Goal: Transaction & Acquisition: Purchase product/service

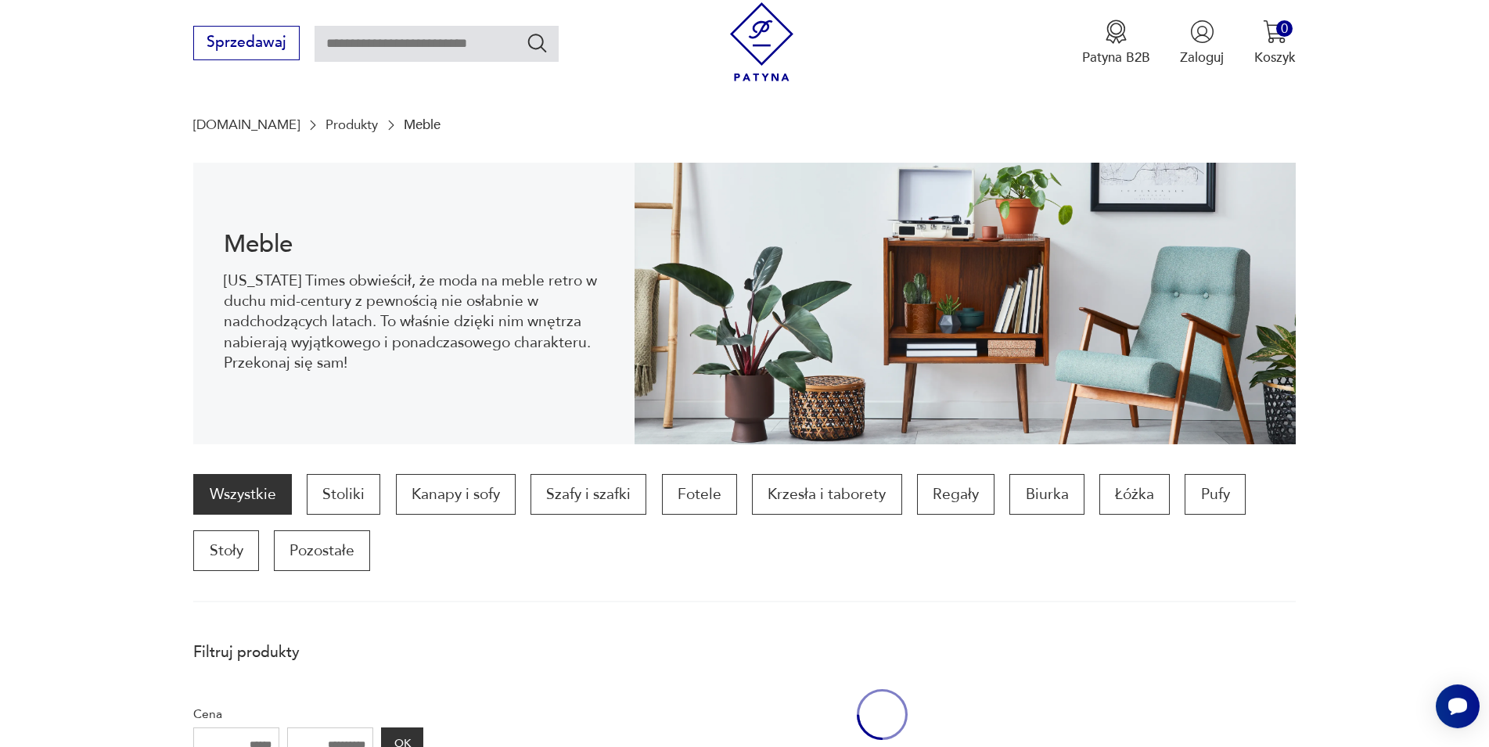
scroll to position [153, 0]
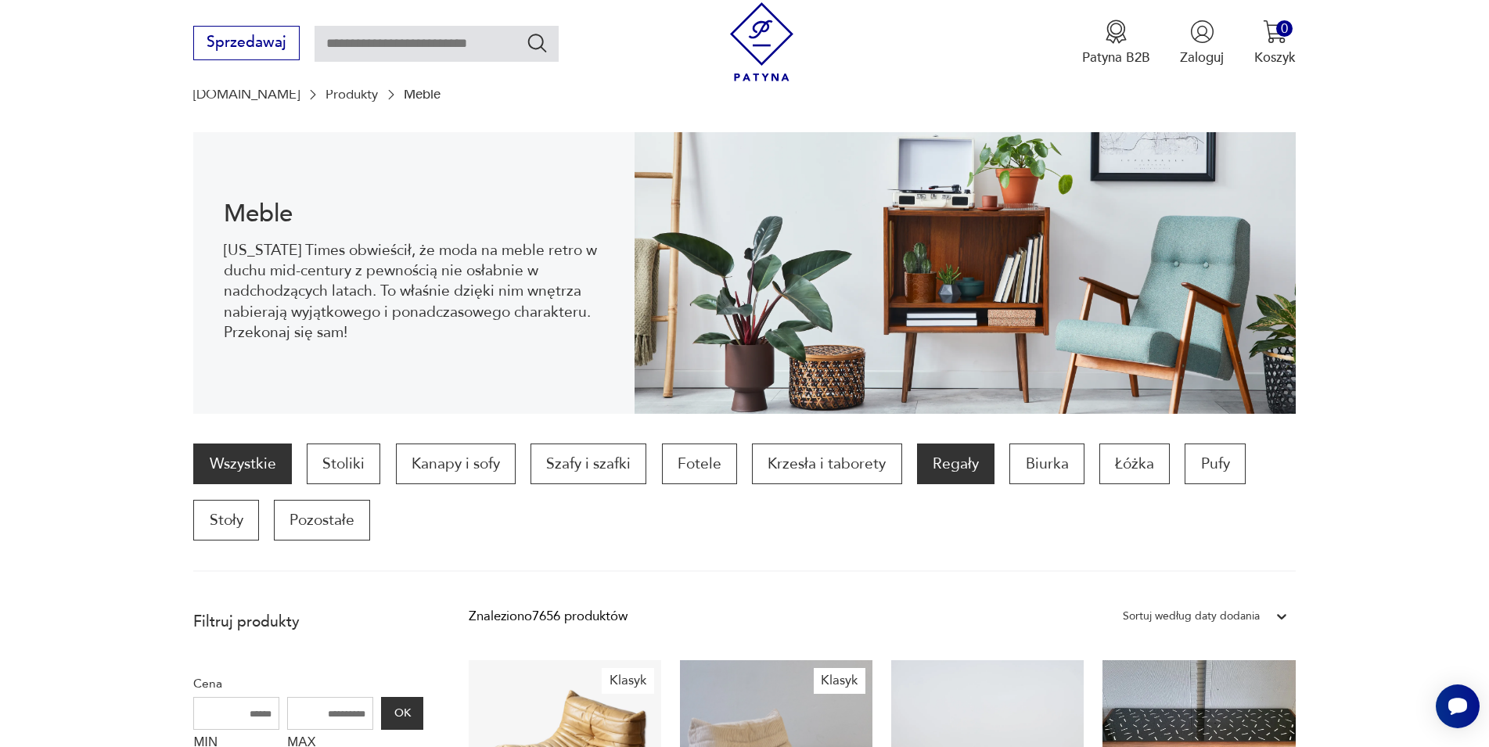
click at [973, 466] on p "Regały" at bounding box center [955, 464] width 77 height 41
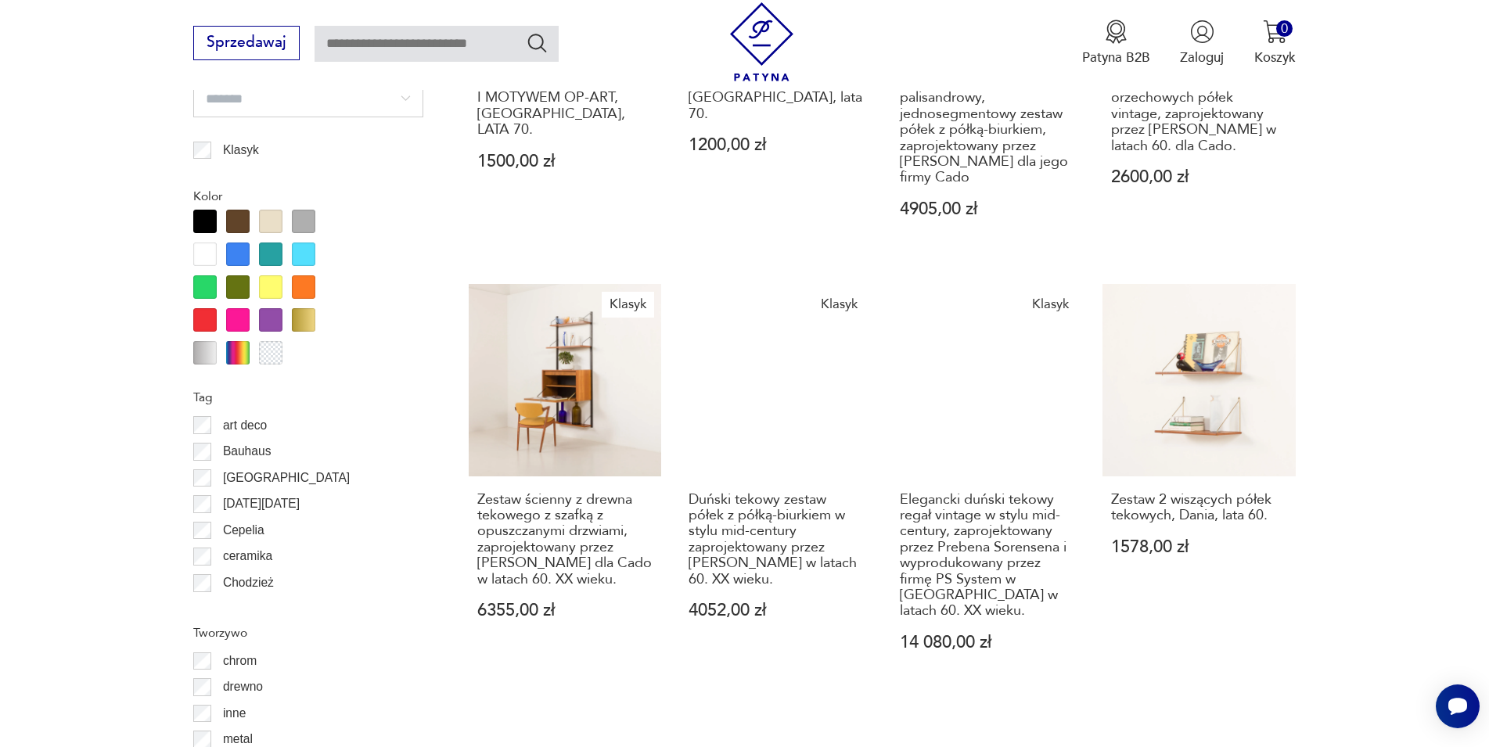
scroll to position [2117, 0]
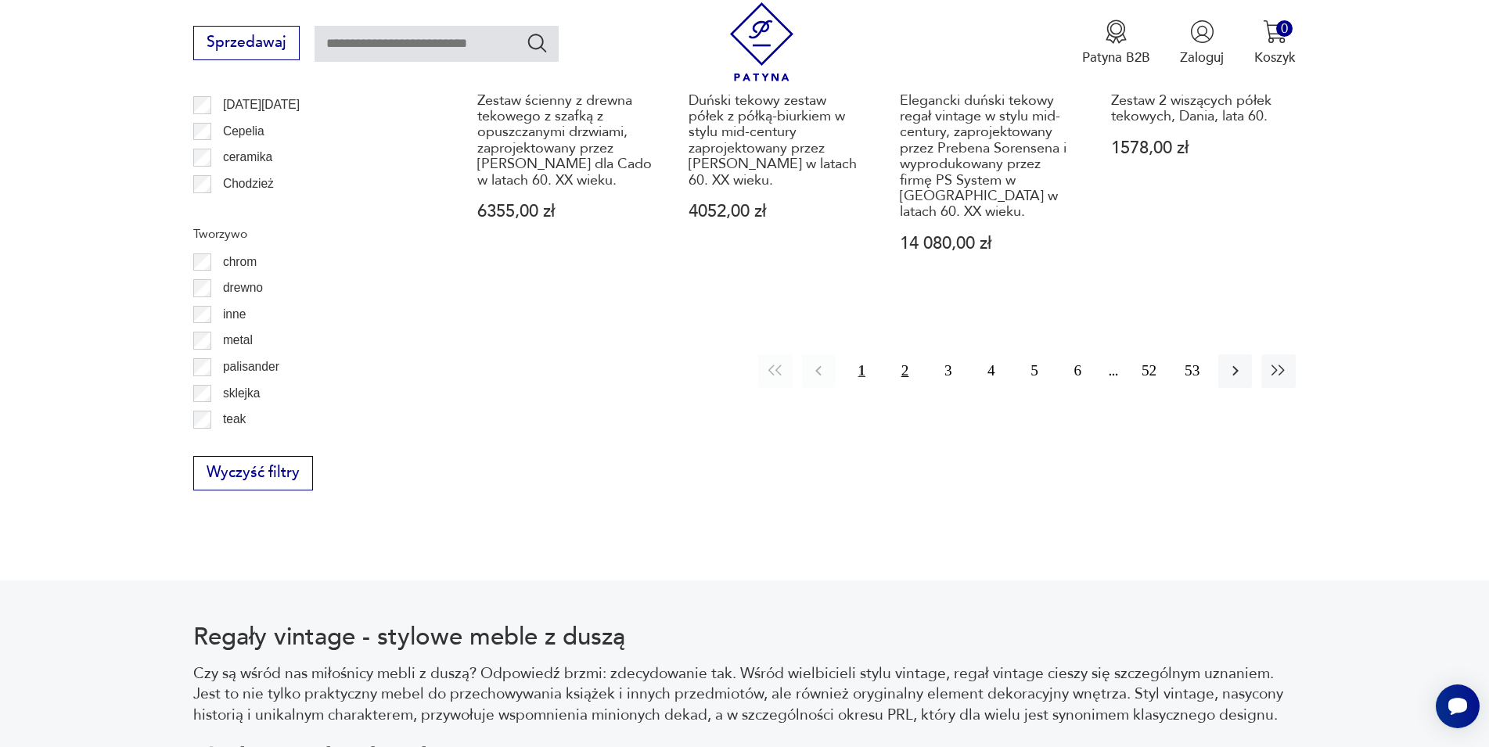
click at [903, 354] on button "2" at bounding box center [905, 371] width 34 height 34
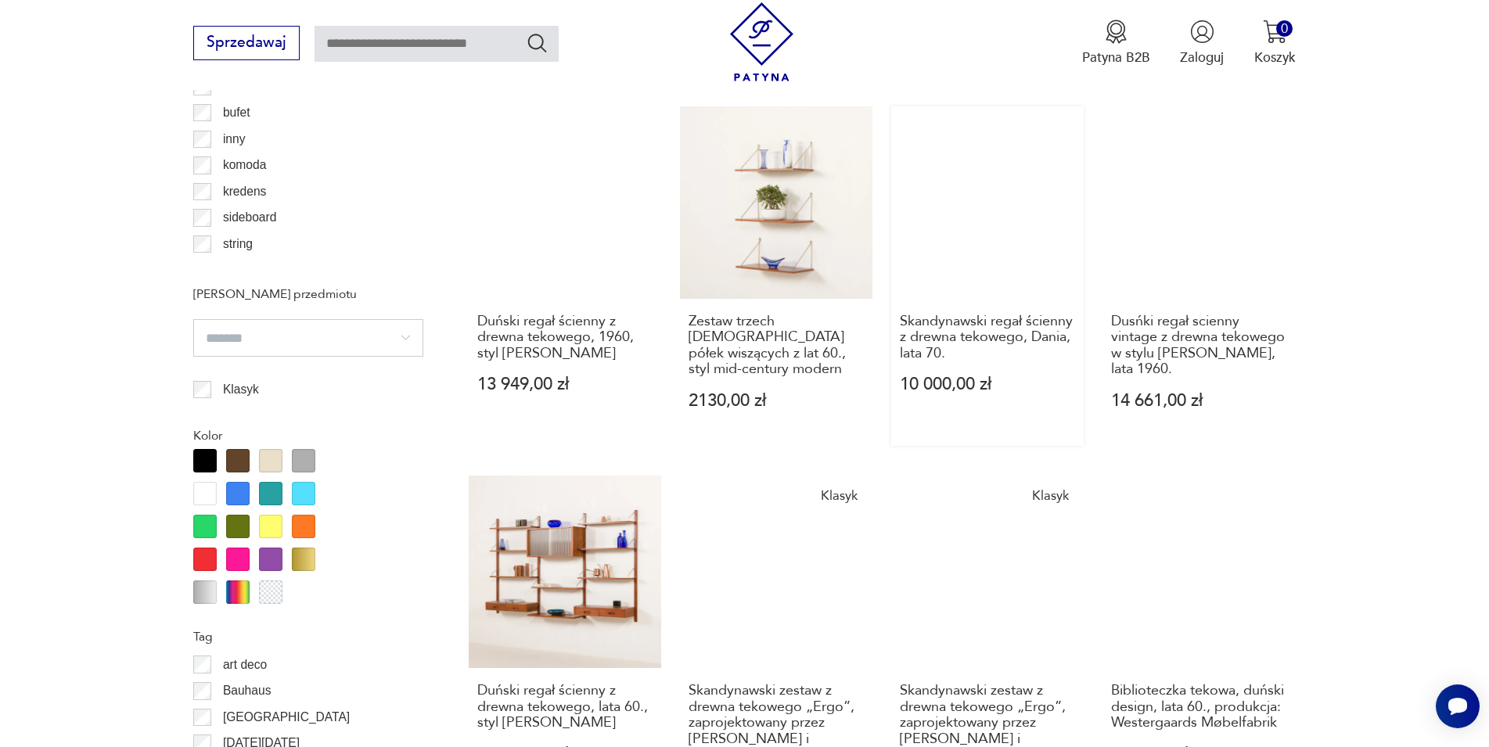
scroll to position [1798, 0]
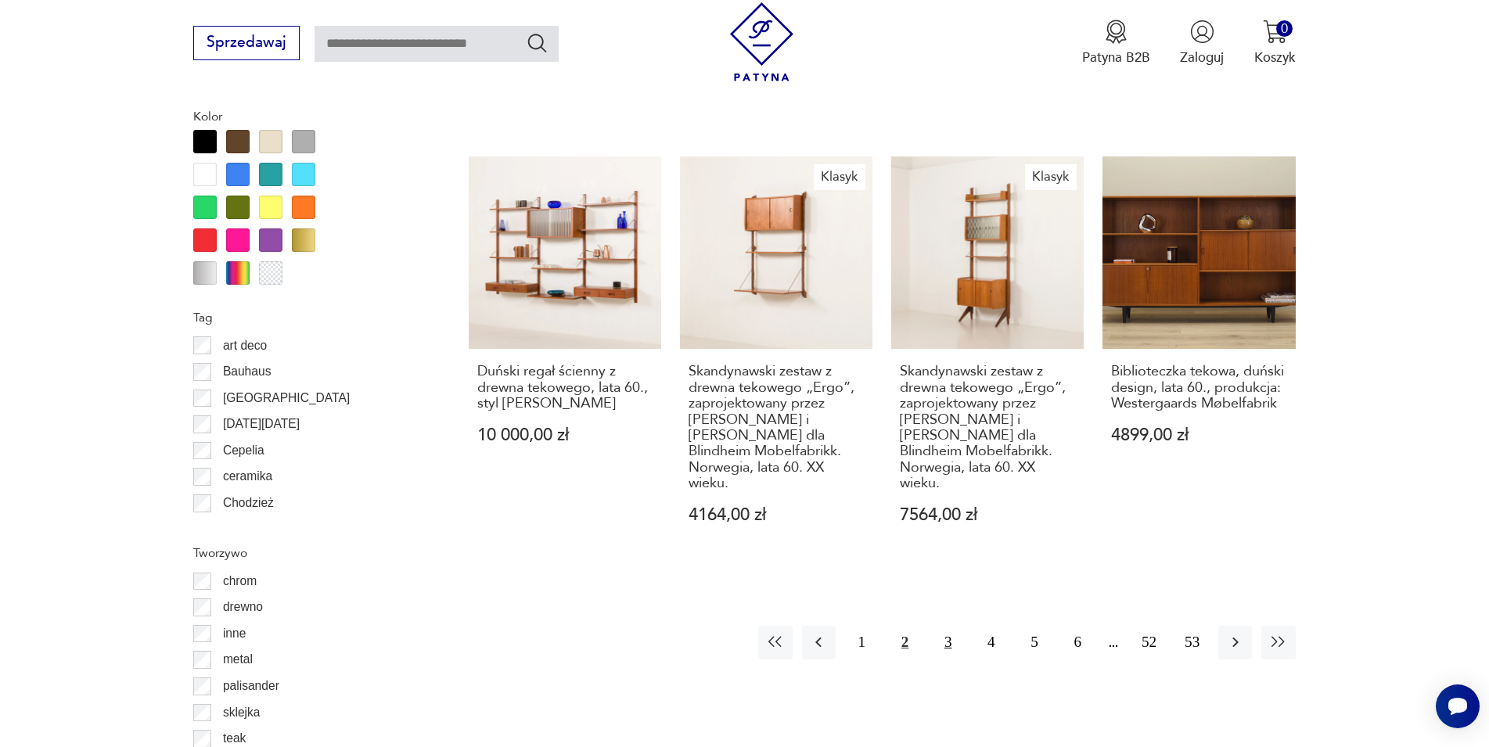
click at [947, 626] on button "3" at bounding box center [948, 643] width 34 height 34
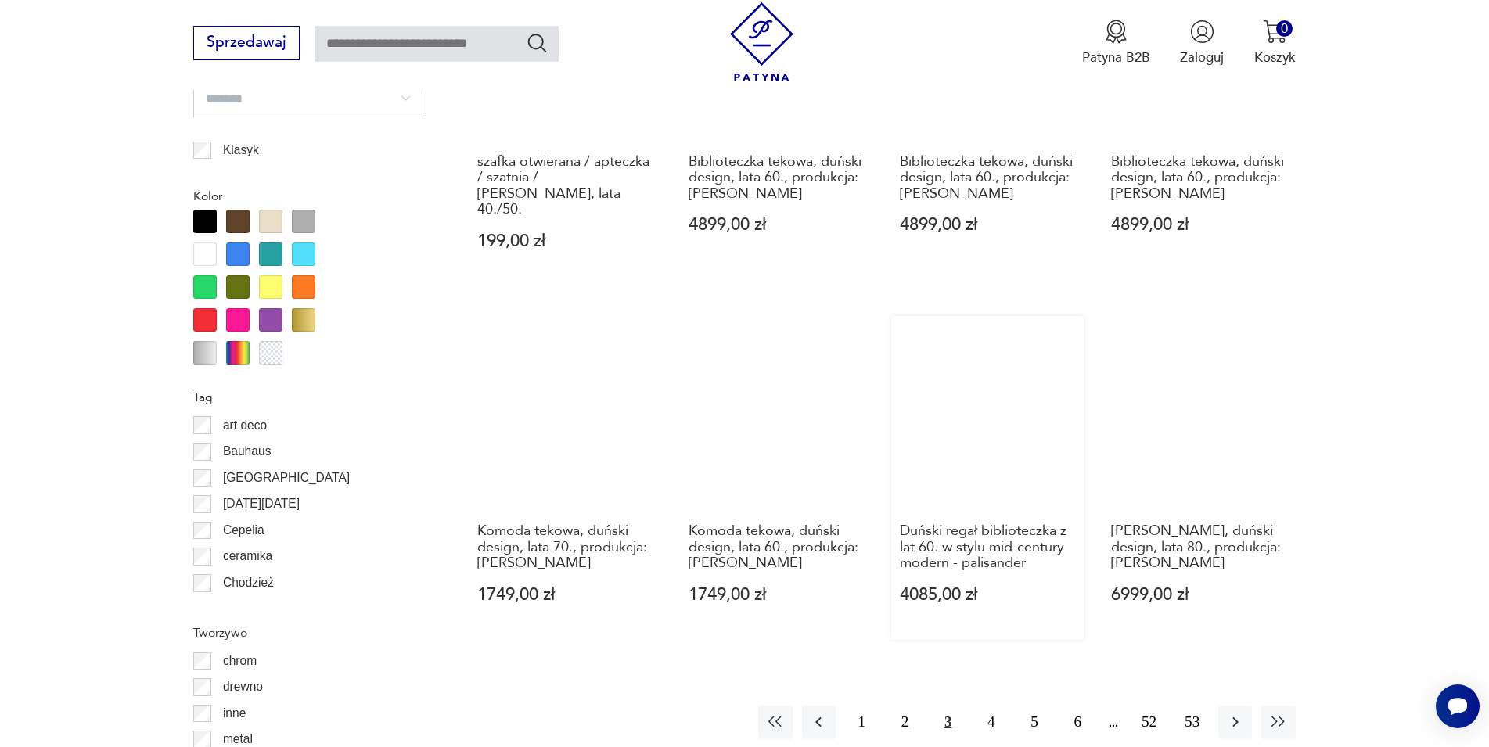
scroll to position [1798, 0]
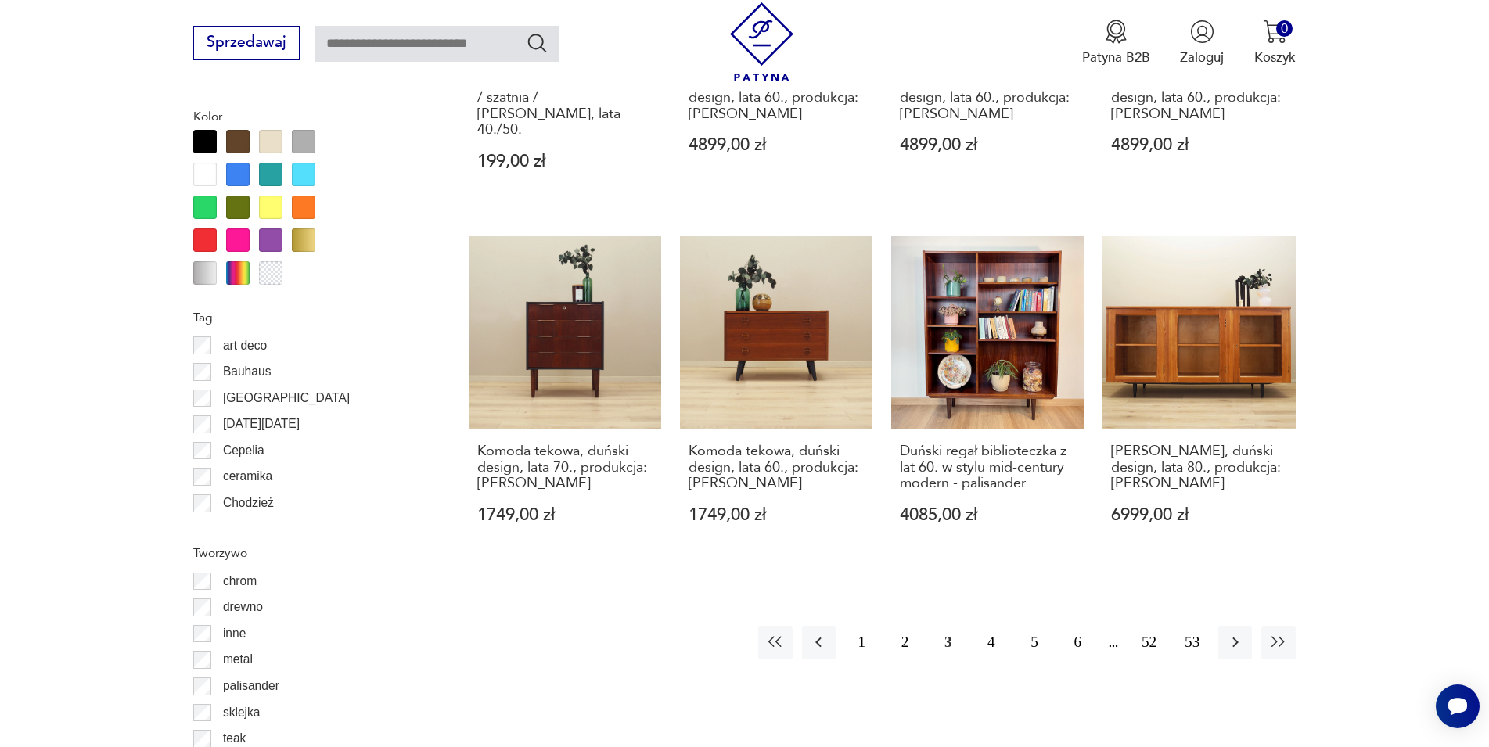
click at [989, 626] on button "4" at bounding box center [991, 643] width 34 height 34
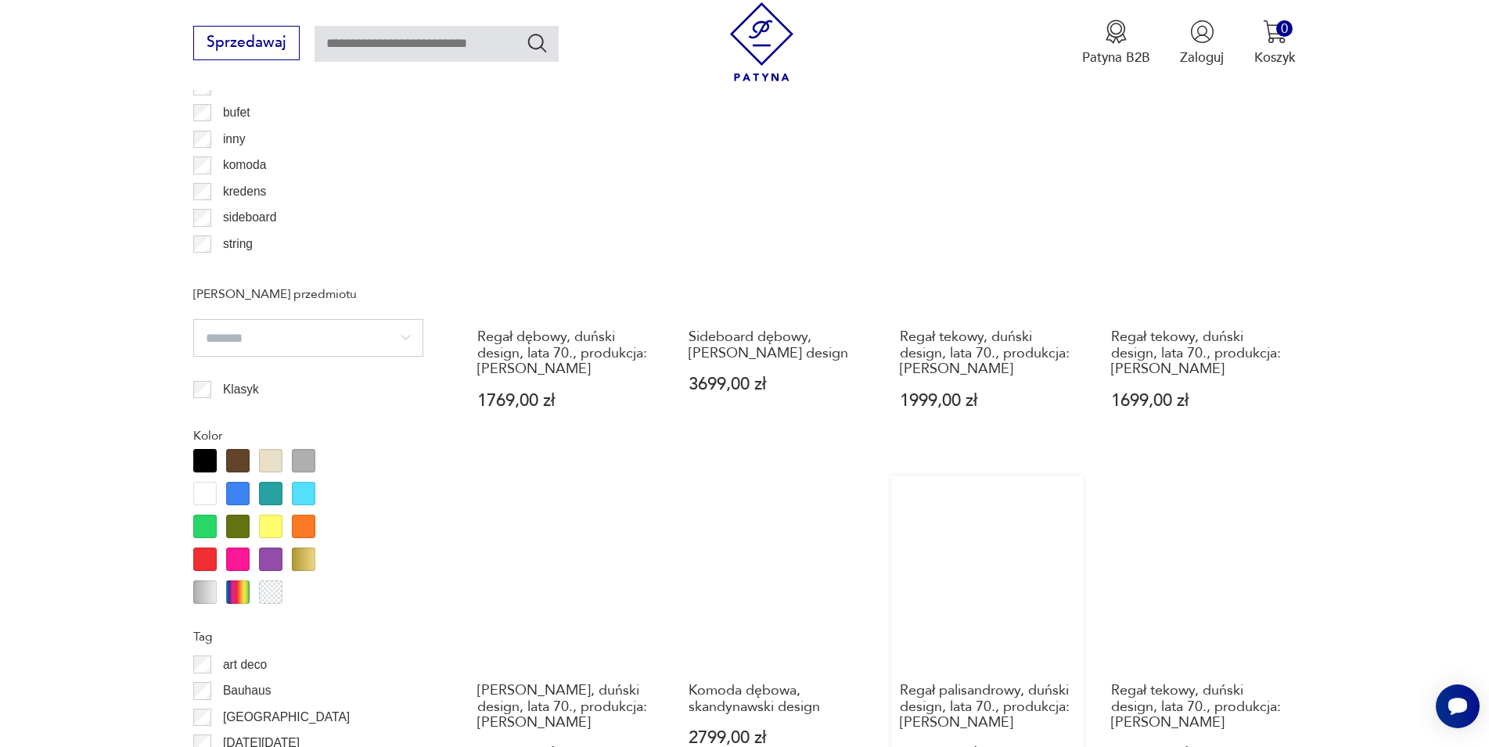
scroll to position [1639, 0]
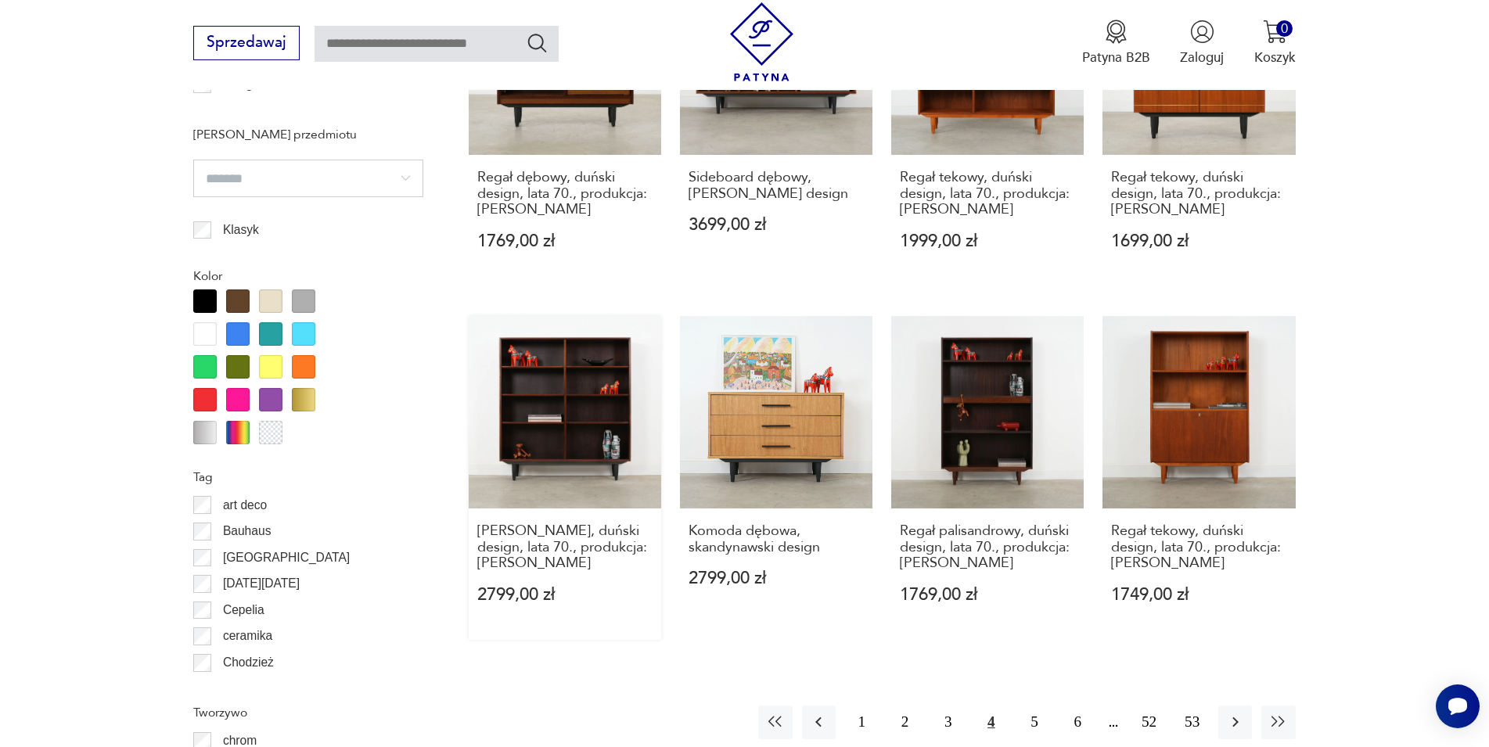
click at [592, 436] on link "Regał mahoniowy, duński design, lata 70., produkcja: [PERSON_NAME] 2799,00 zł" at bounding box center [565, 478] width 192 height 324
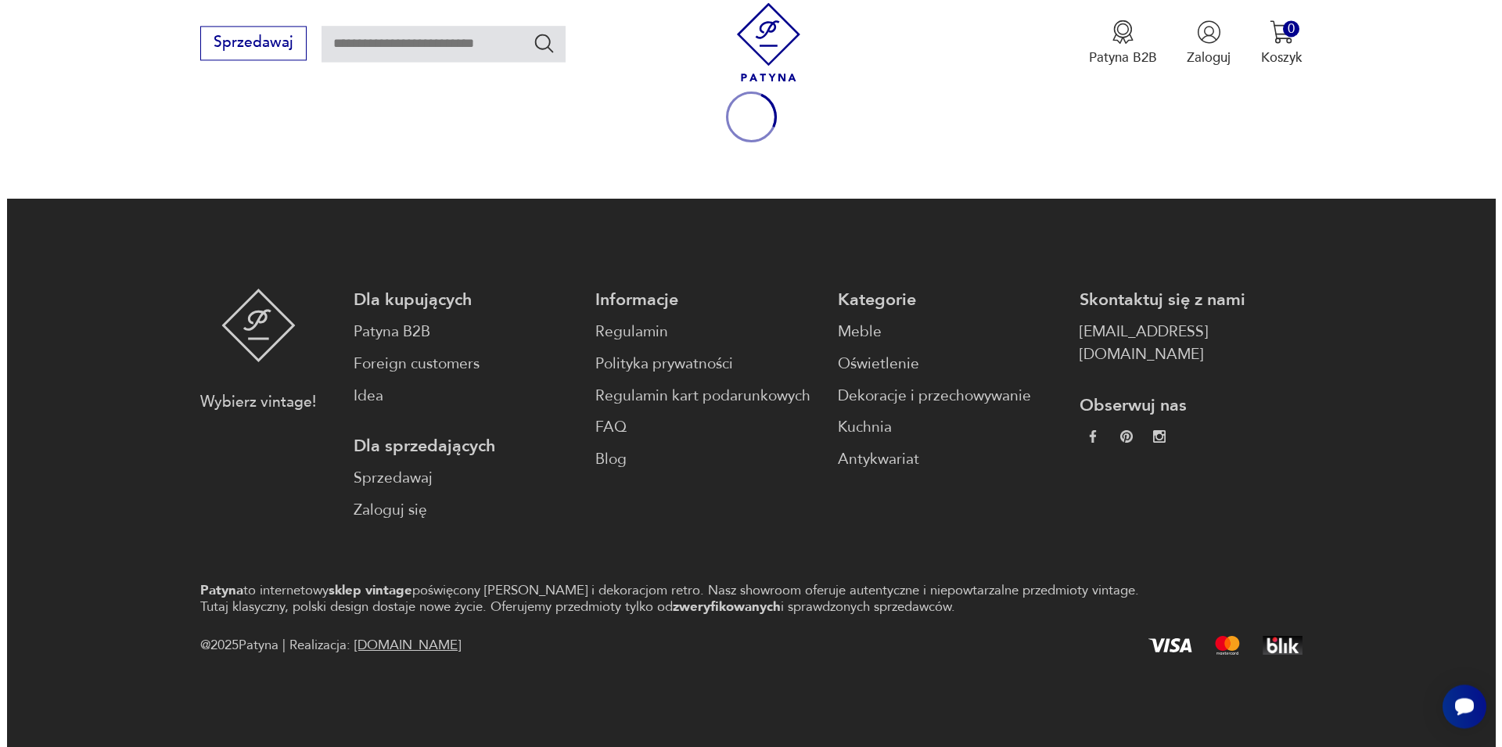
scroll to position [206, 0]
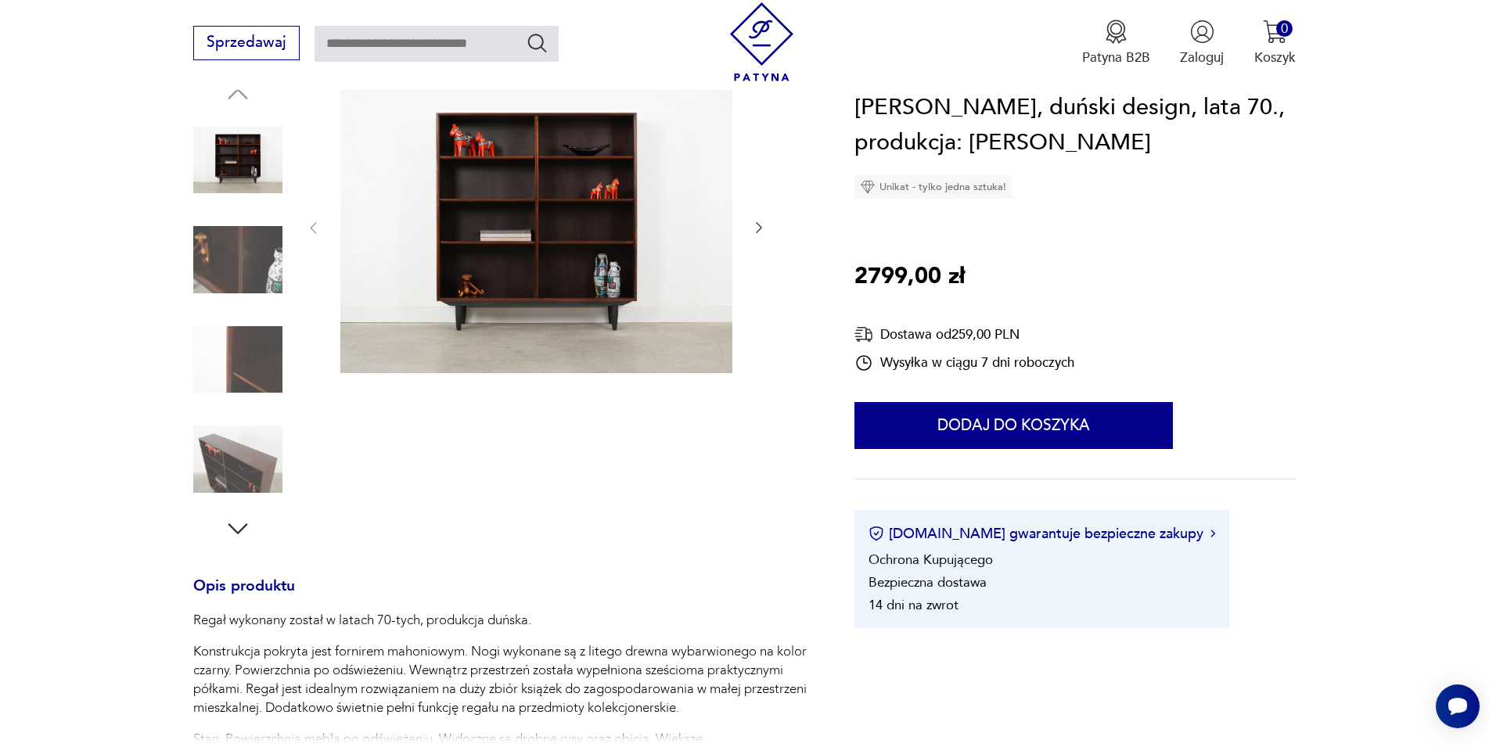
click at [583, 256] on img at bounding box center [536, 227] width 392 height 294
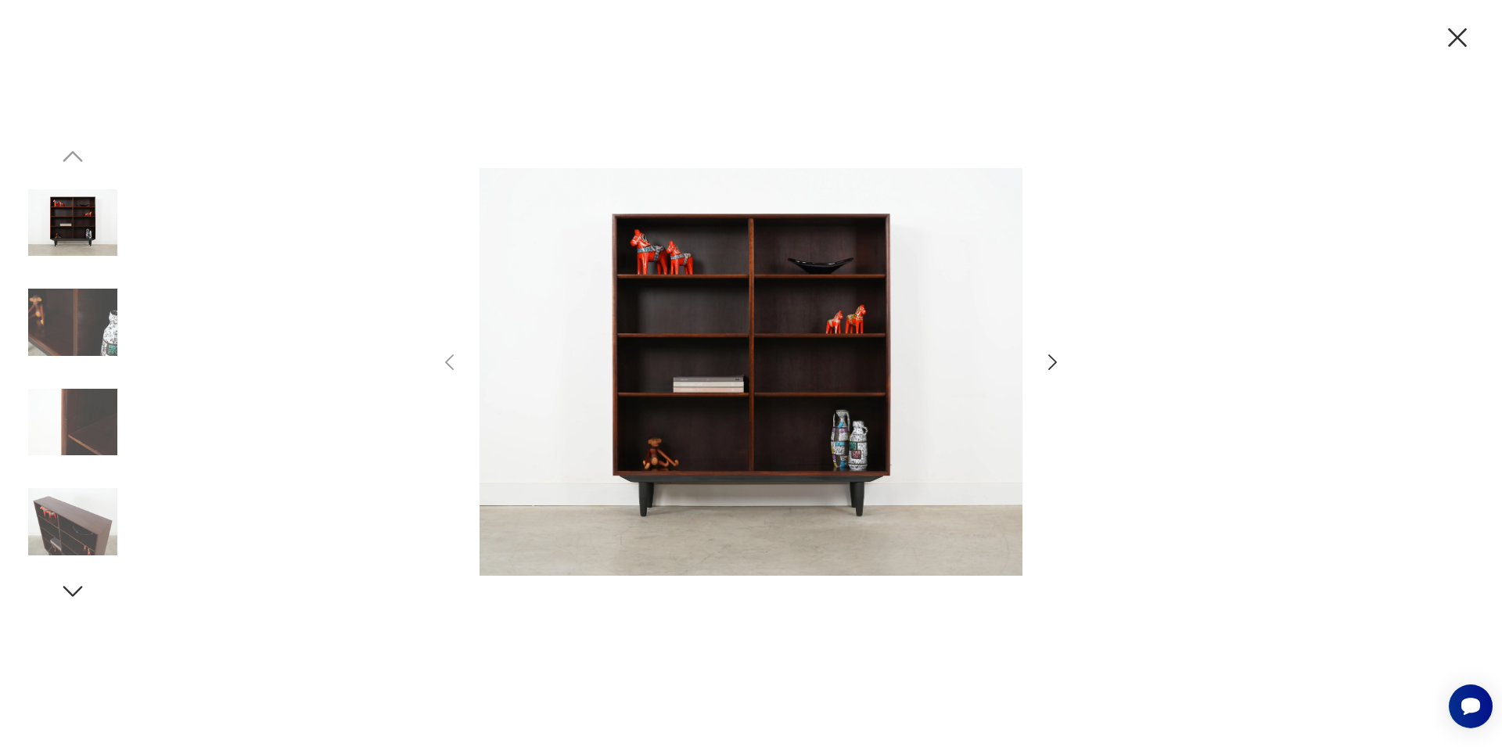
click at [1045, 362] on icon "button" at bounding box center [1052, 362] width 23 height 23
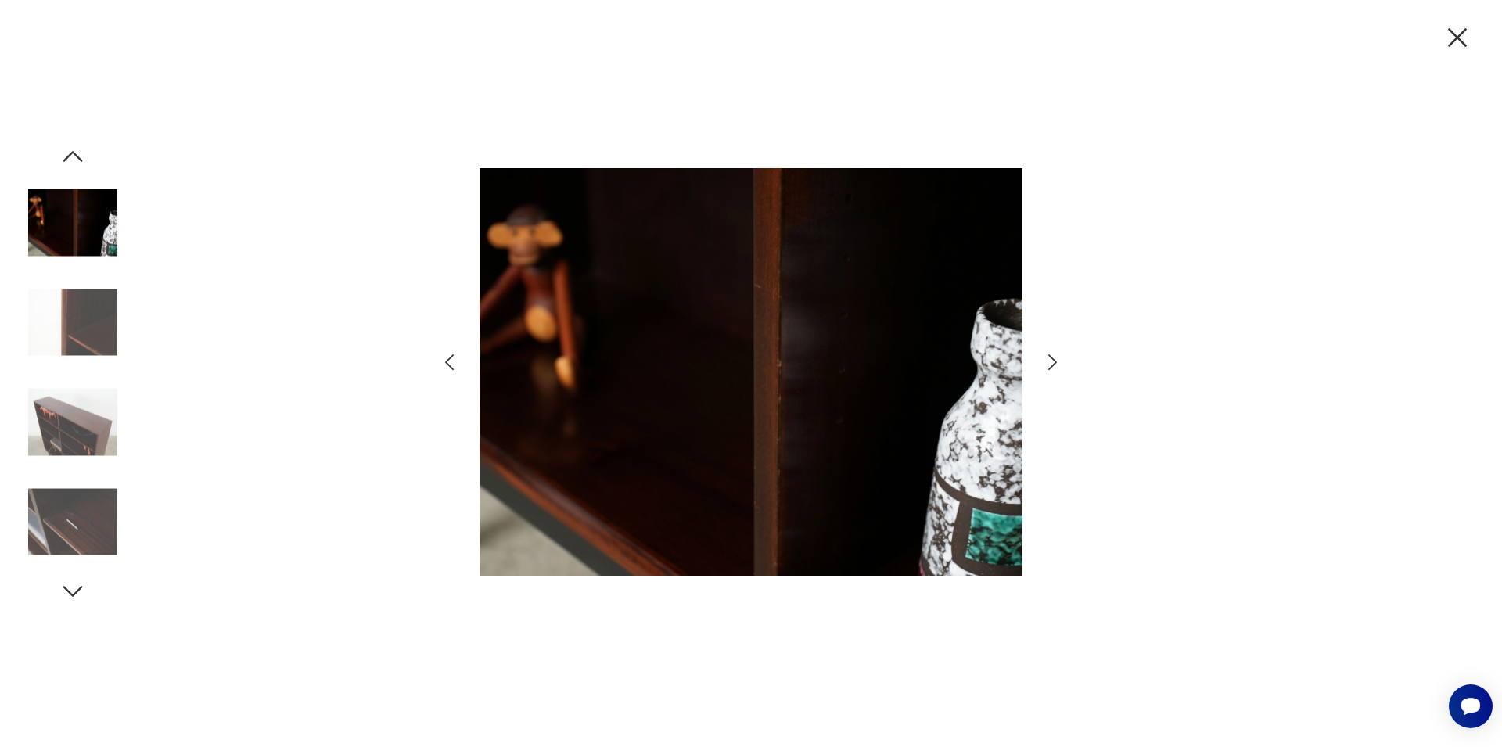
click at [1045, 357] on icon "button" at bounding box center [1052, 362] width 23 height 23
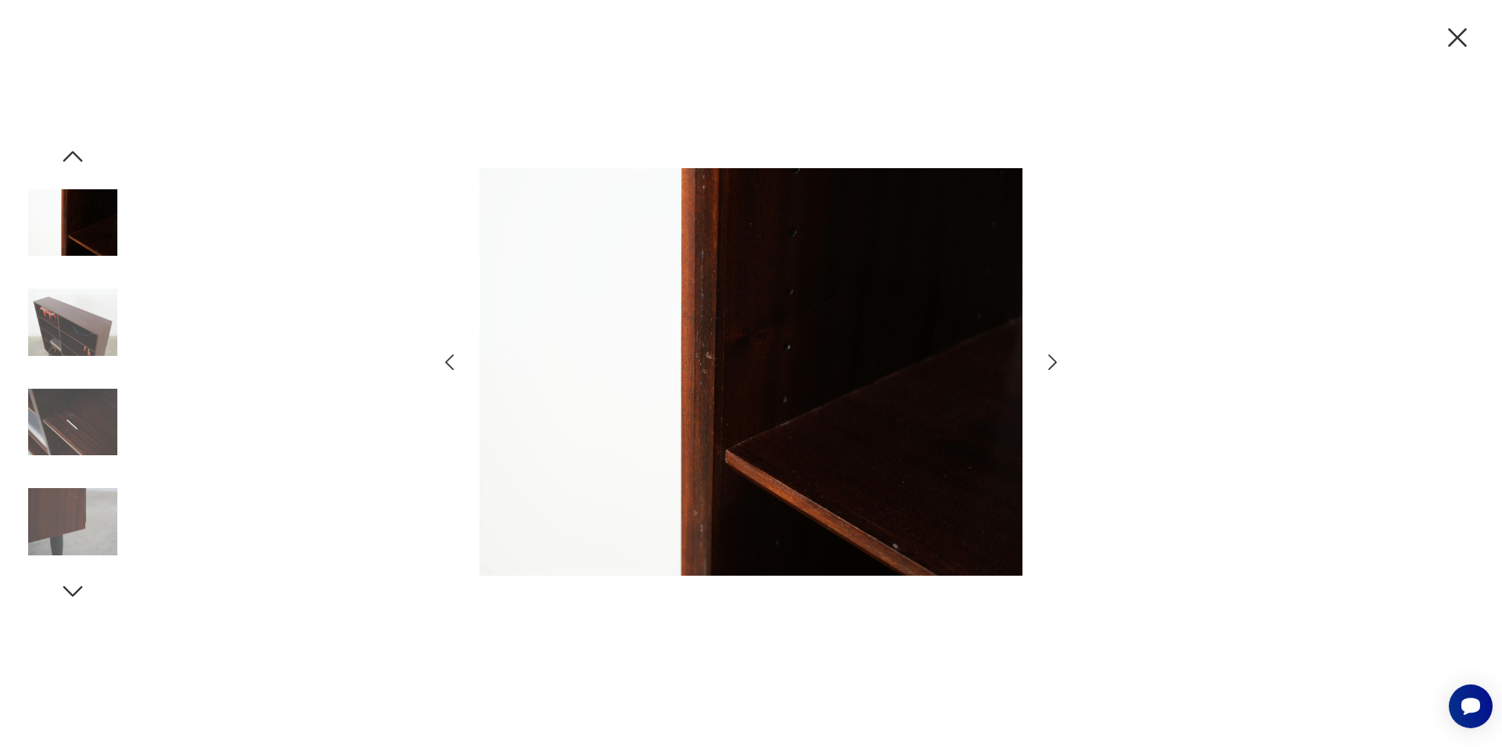
click at [1045, 357] on icon "button" at bounding box center [1052, 362] width 23 height 23
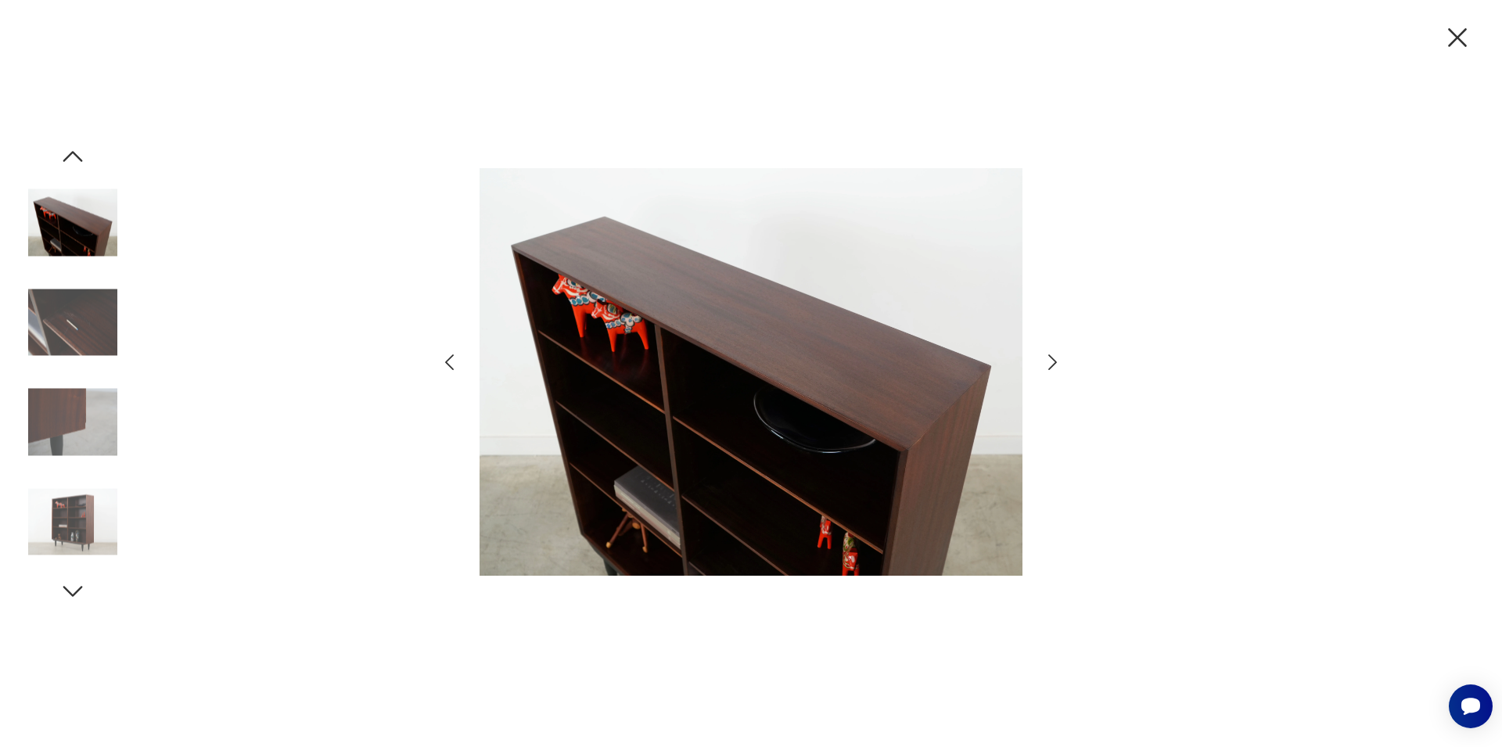
click at [1045, 357] on icon "button" at bounding box center [1052, 362] width 23 height 23
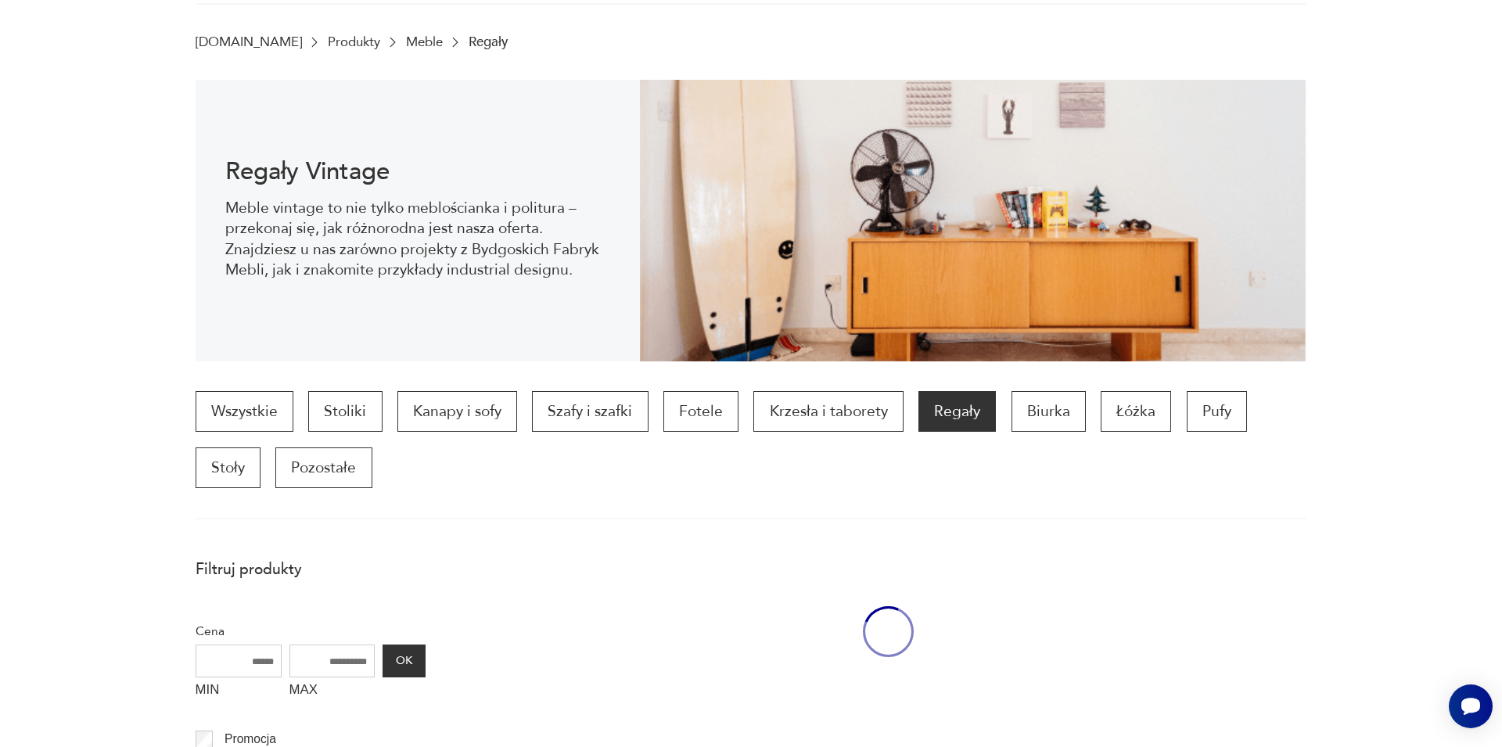
scroll to position [993, 0]
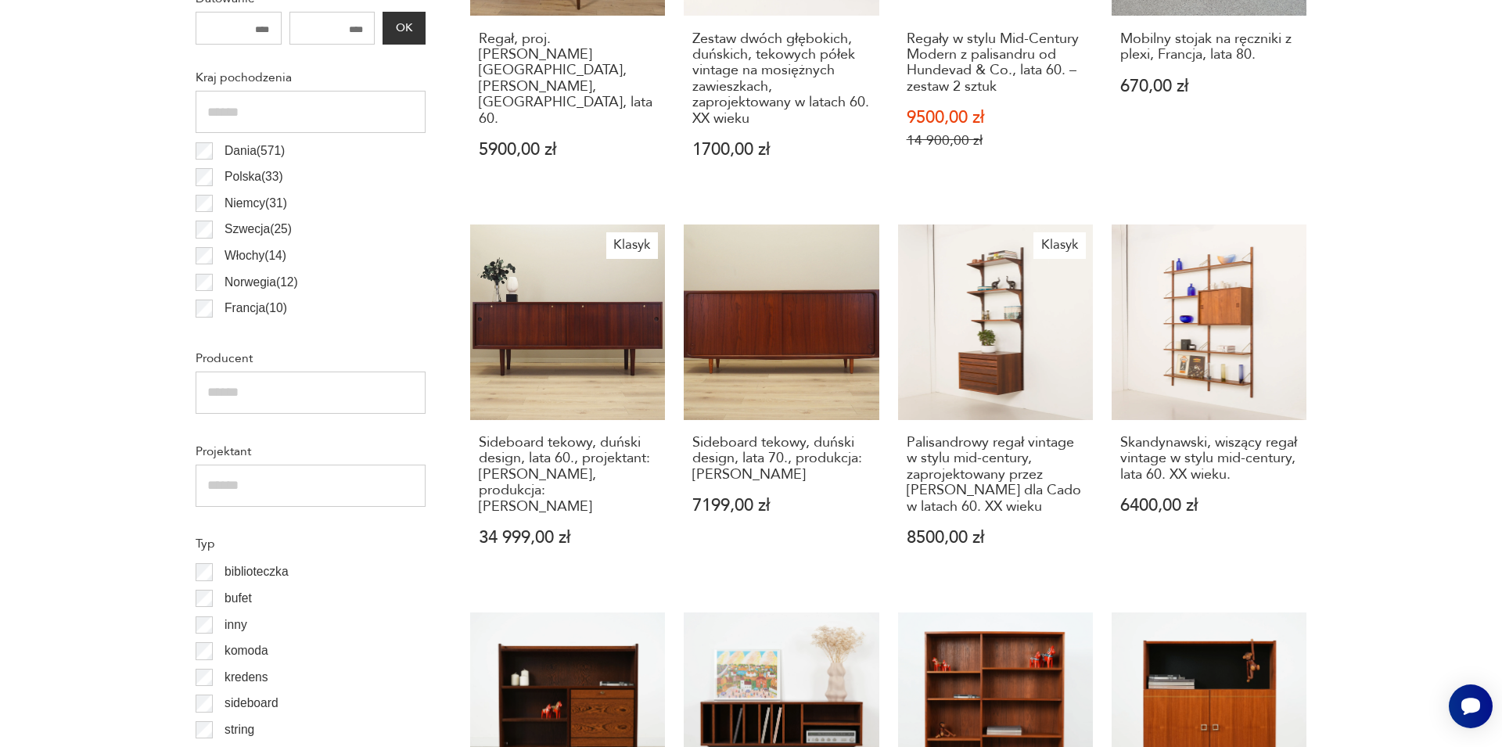
click at [1426, 533] on section "Filtruj produkty Cena MIN MAX OK Promocja Datowanie OK Kraj pochodzenia Dania (…" at bounding box center [751, 734] width 1502 height 1943
click at [1349, 298] on section "Filtruj produkty Cena MIN MAX OK Promocja Datowanie OK Kraj pochodzenia Dania (…" at bounding box center [751, 734] width 1502 height 1943
click at [1423, 301] on section "Filtruj produkty Cena MIN MAX OK Promocja Datowanie OK Kraj pochodzenia Dania (…" at bounding box center [751, 734] width 1502 height 1943
click at [637, 569] on link "Klasyk Sideboard tekowy, duński design, lata 60., projektant: [PERSON_NAME], pr…" at bounding box center [567, 404] width 195 height 358
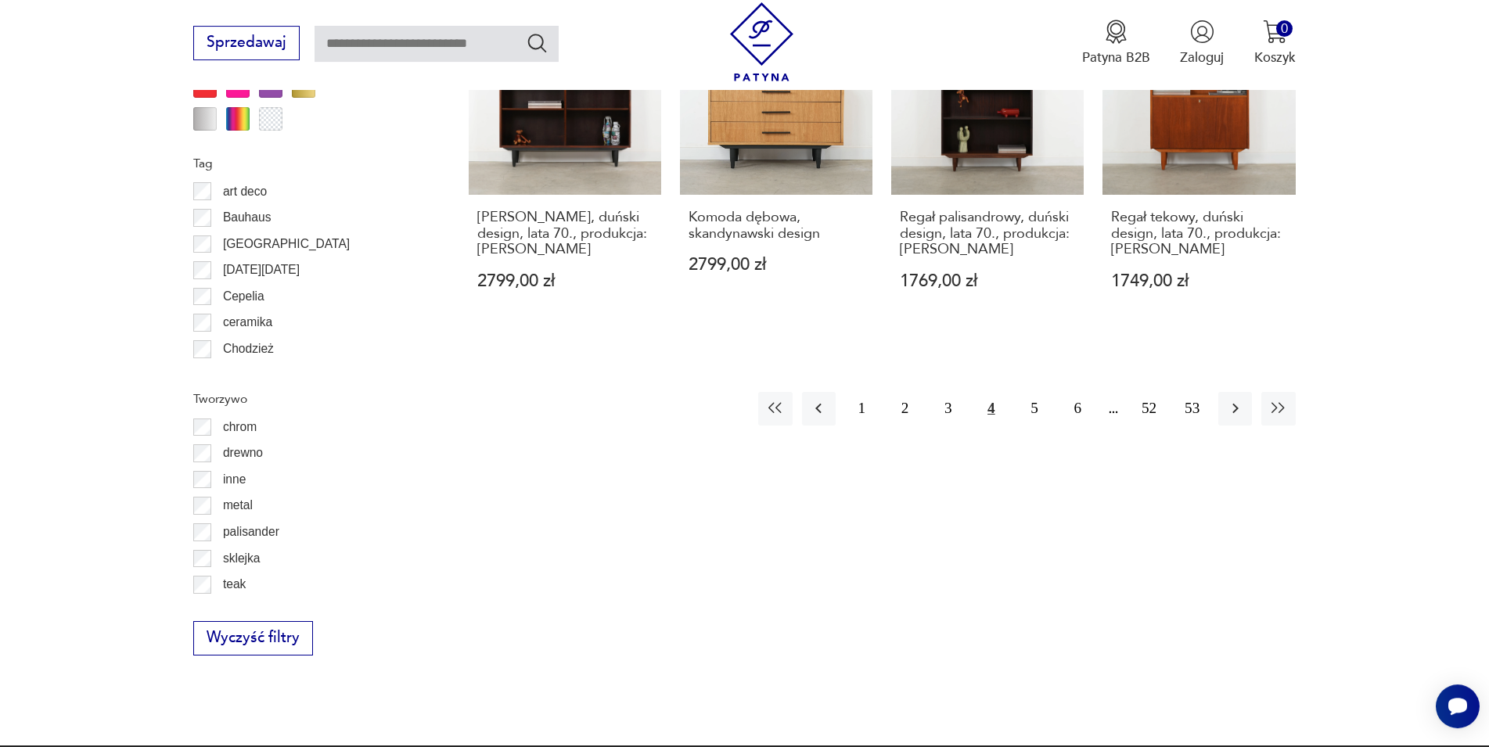
scroll to position [1931, 0]
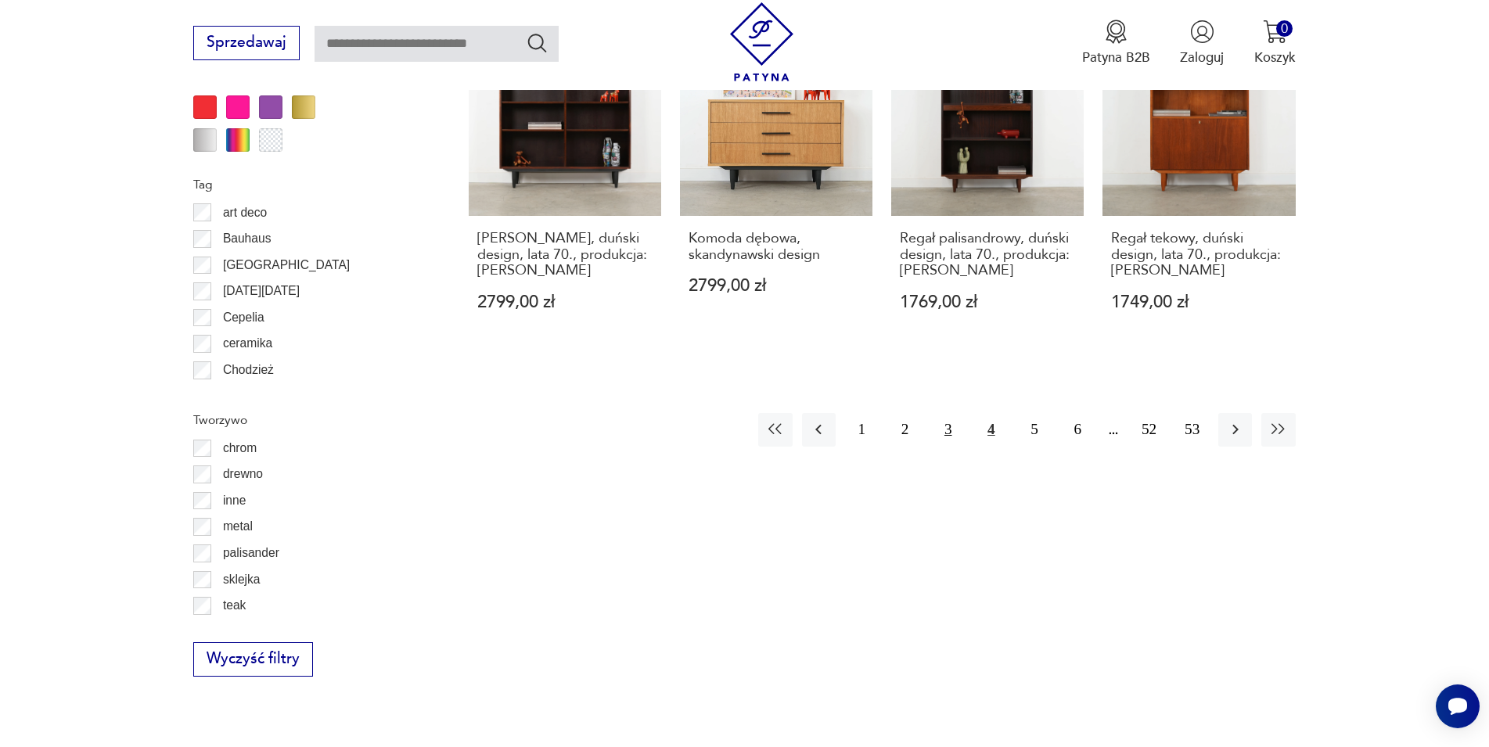
click at [944, 431] on button "3" at bounding box center [948, 430] width 34 height 34
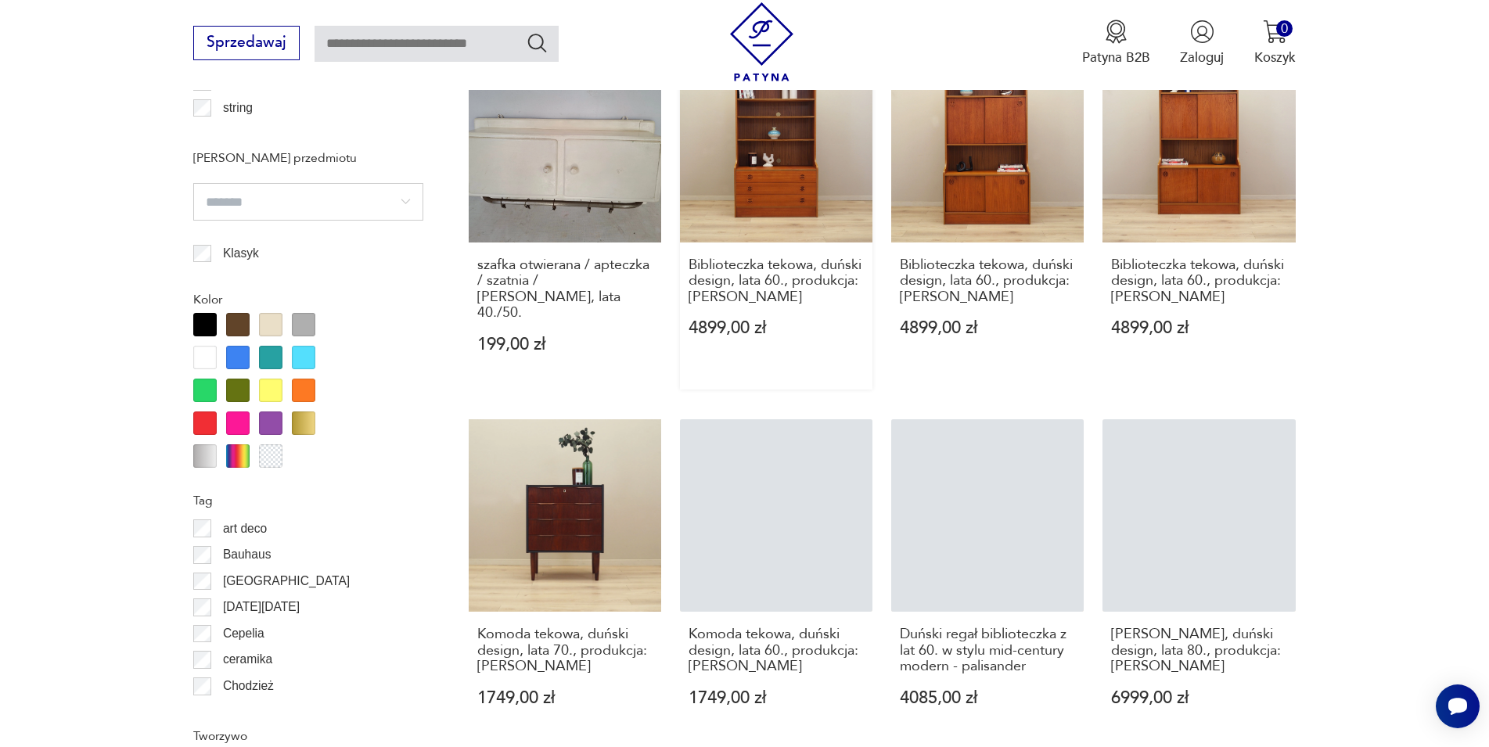
scroll to position [1797, 0]
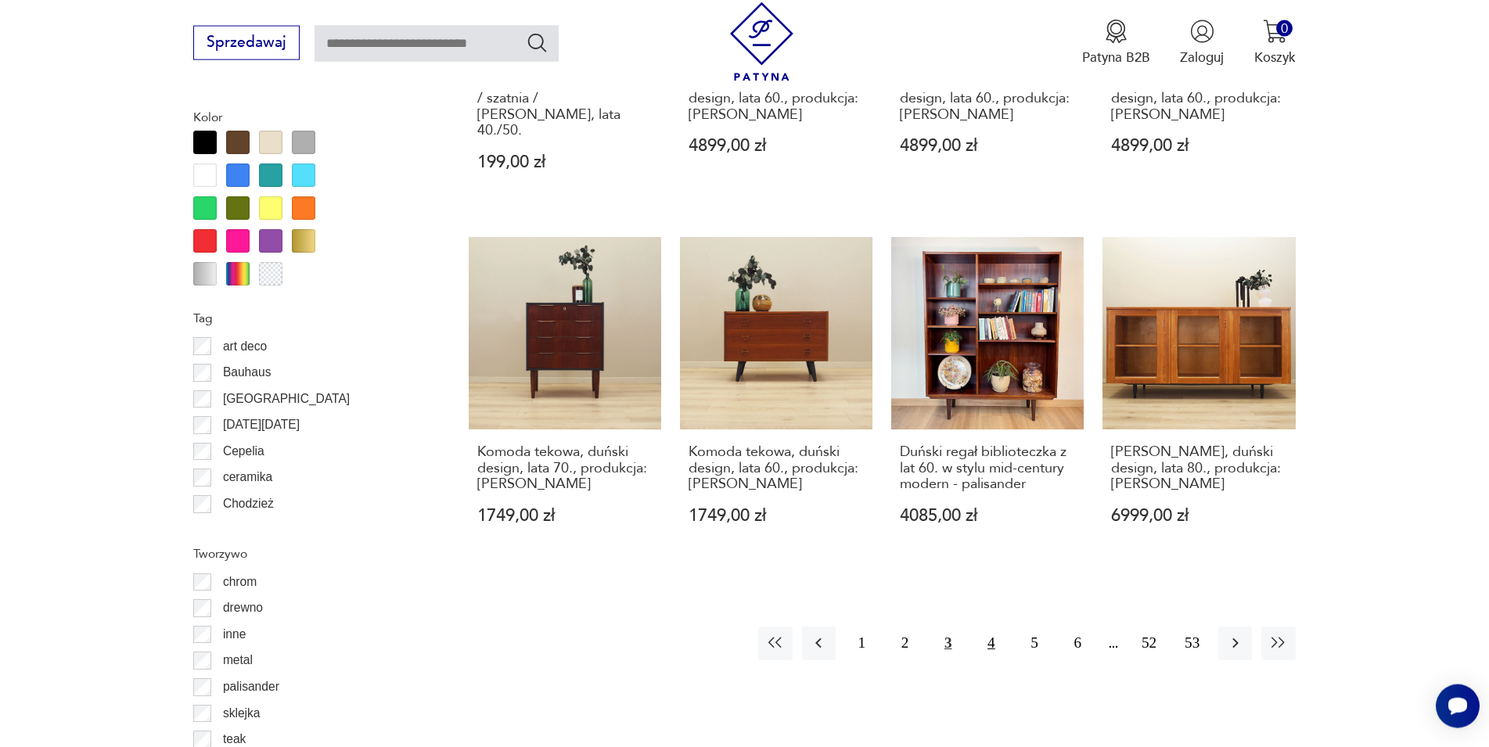
click at [991, 627] on button "4" at bounding box center [991, 644] width 34 height 34
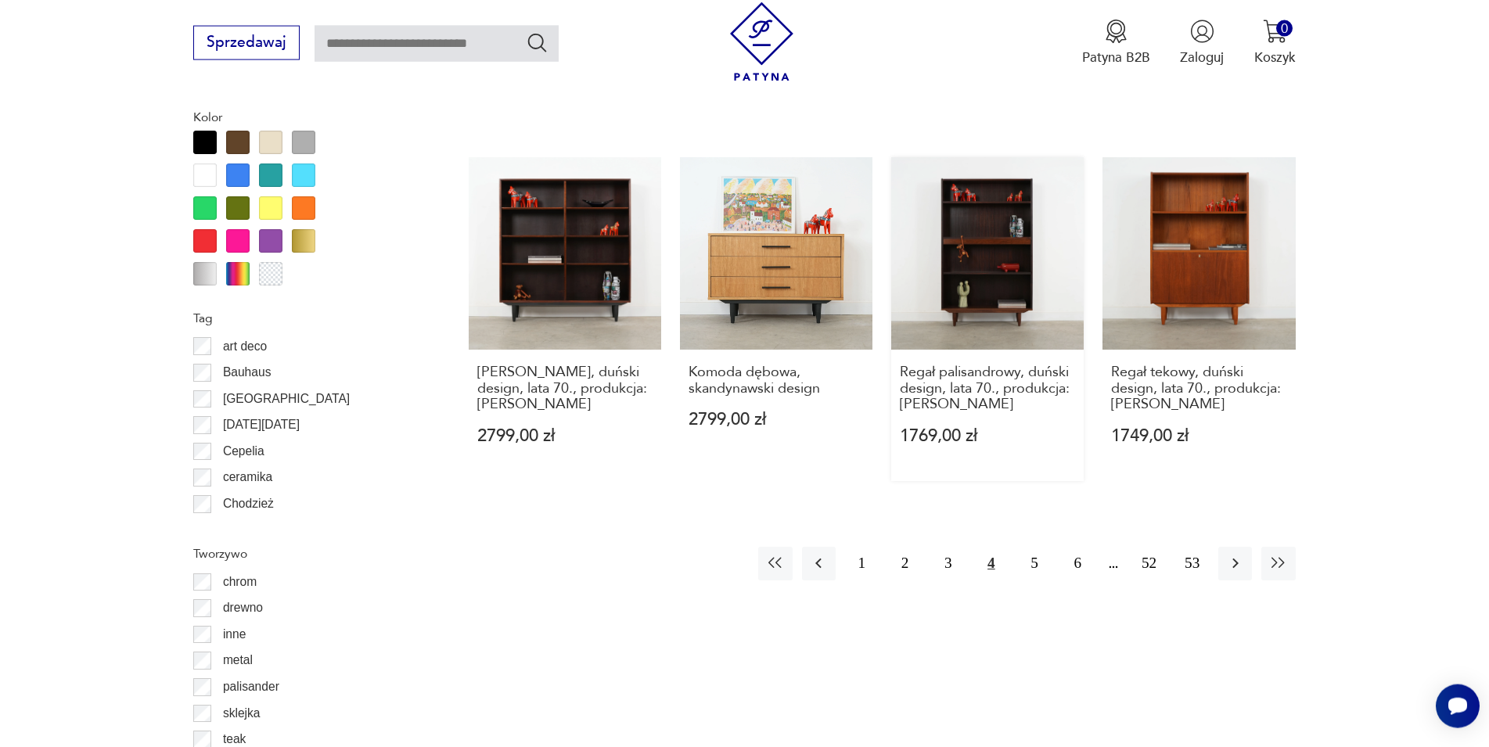
scroll to position [1957, 0]
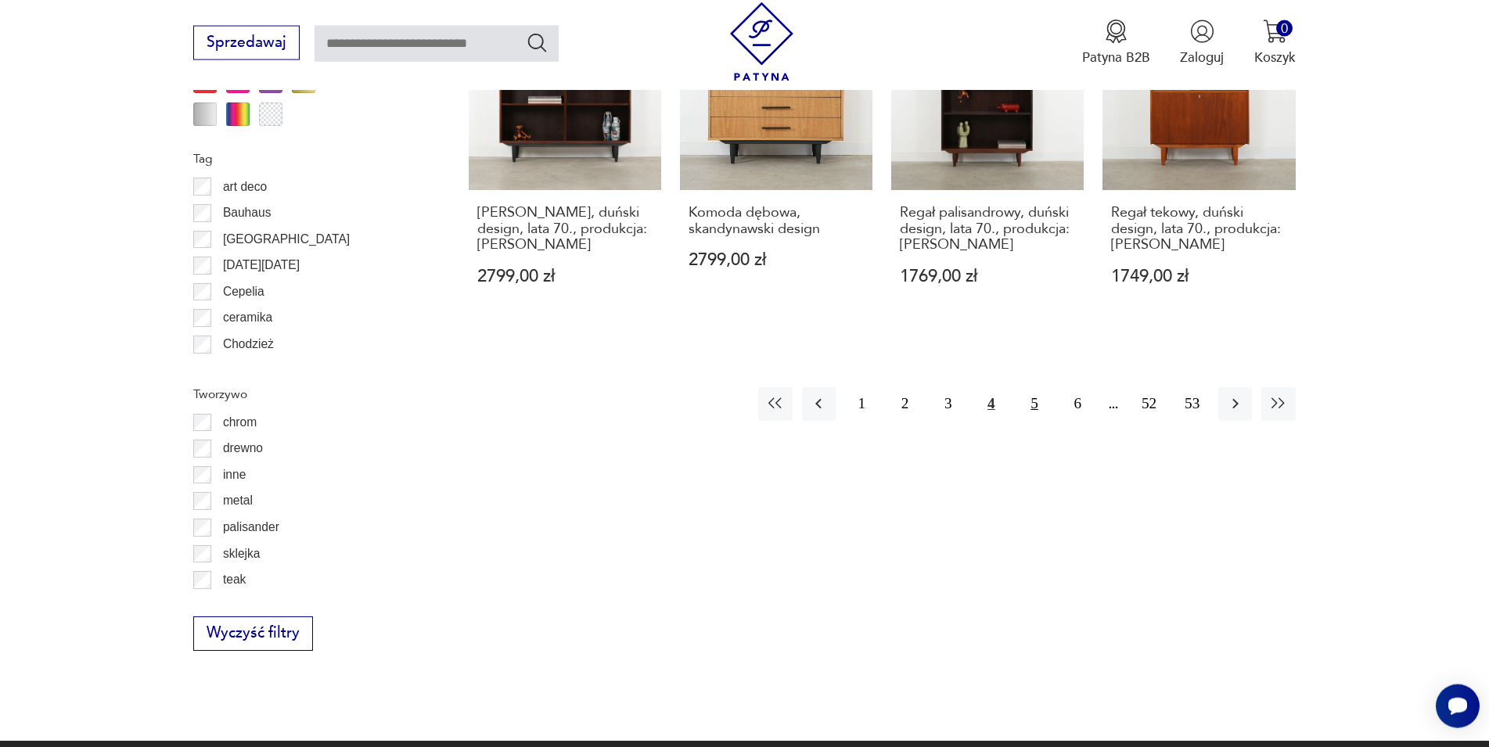
click at [1034, 408] on button "5" at bounding box center [1035, 404] width 34 height 34
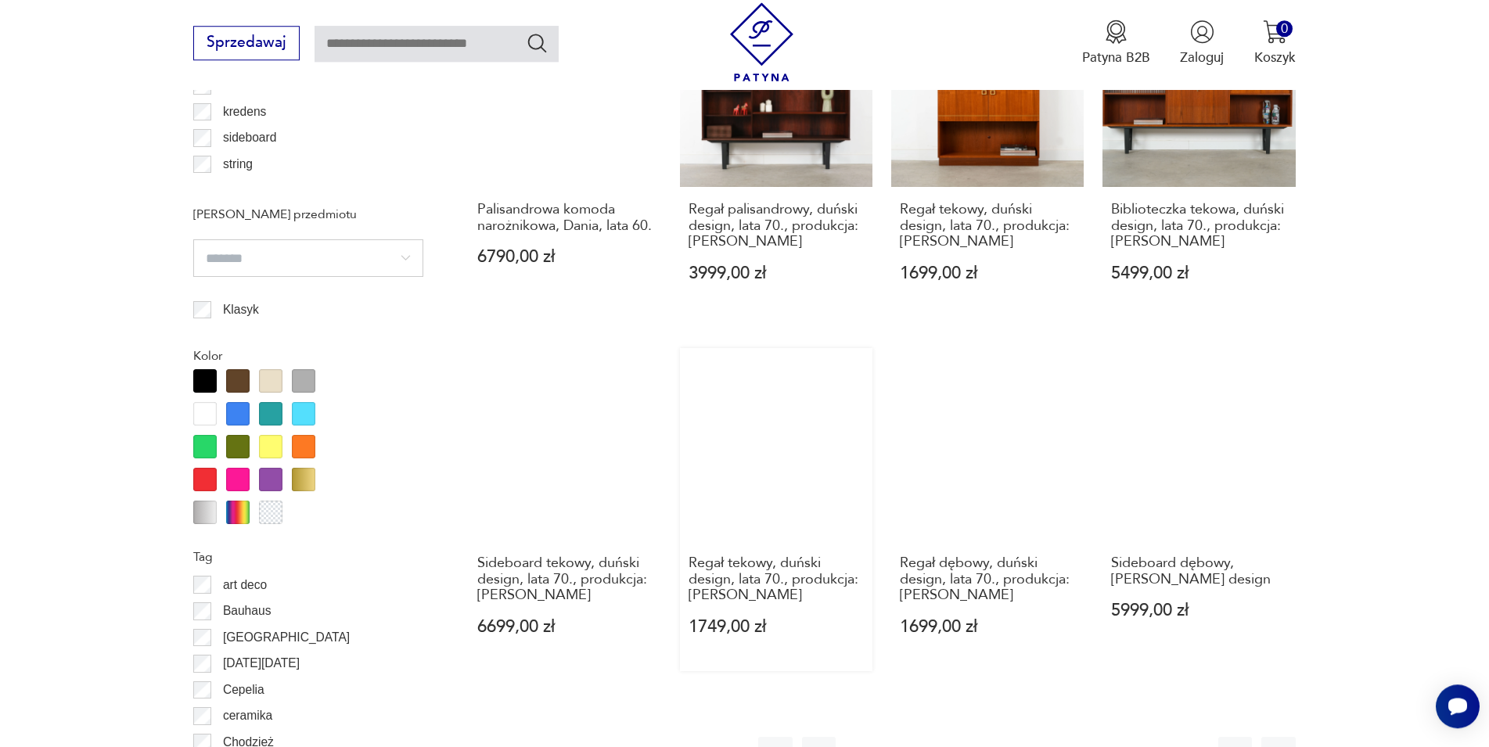
scroll to position [1676, 0]
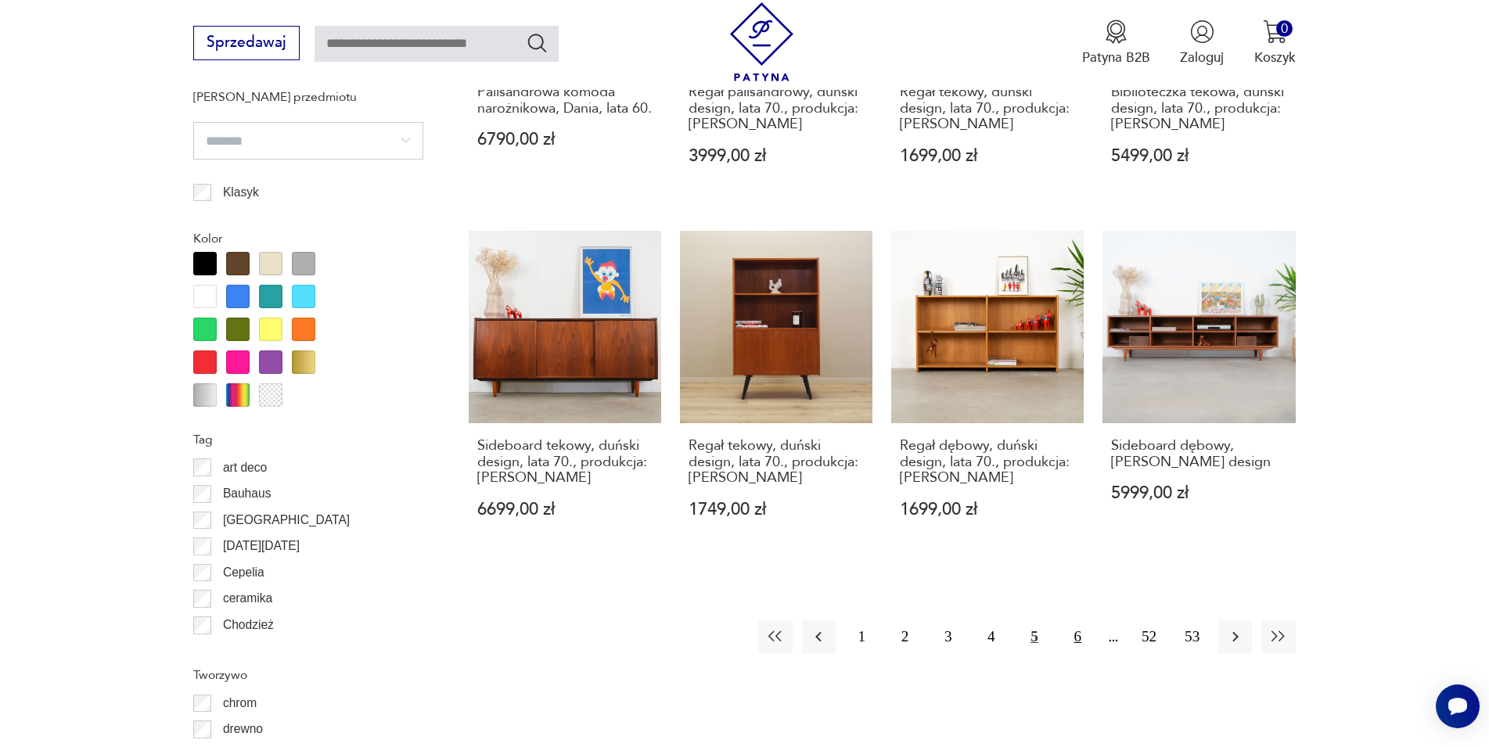
click at [1075, 622] on button "6" at bounding box center [1078, 637] width 34 height 34
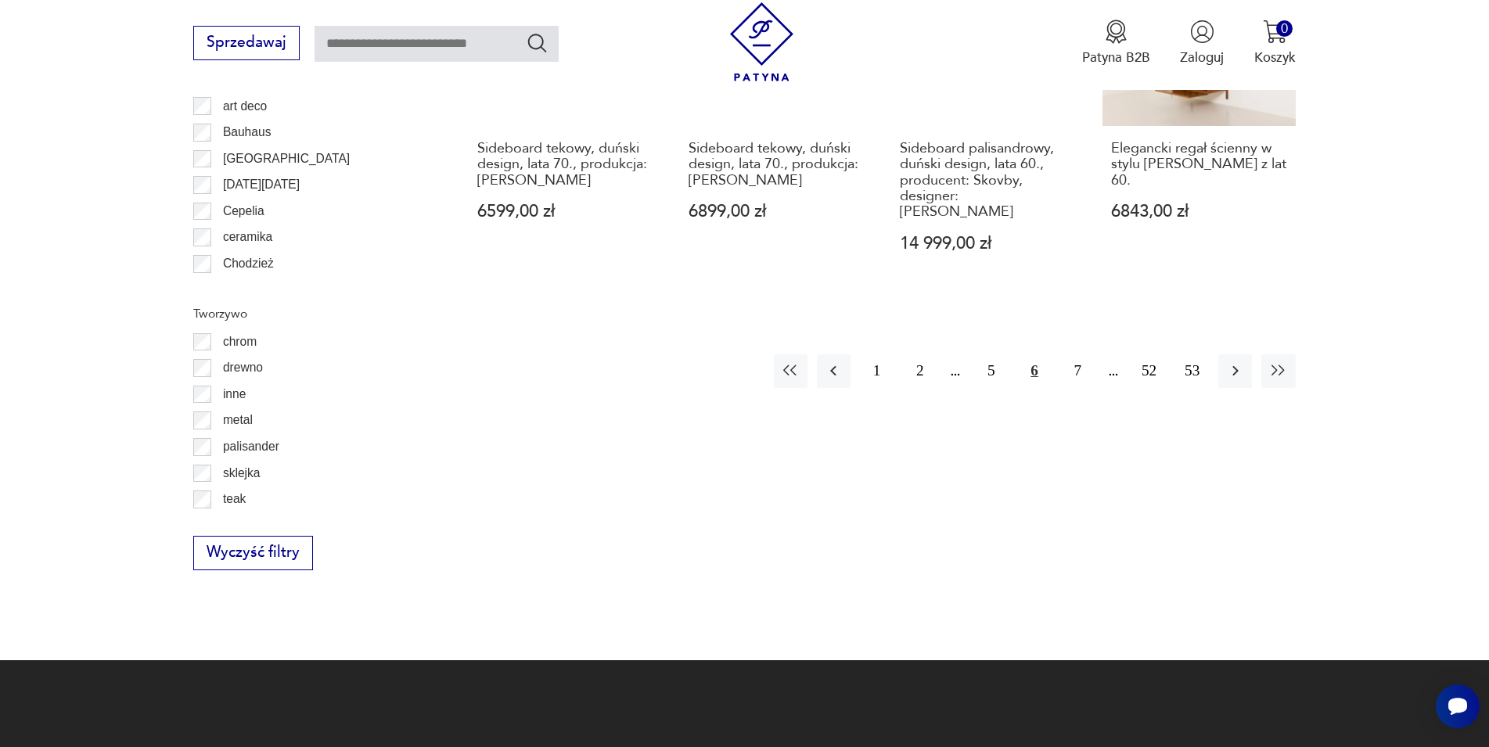
scroll to position [2501, 0]
